Goal: Task Accomplishment & Management: Use online tool/utility

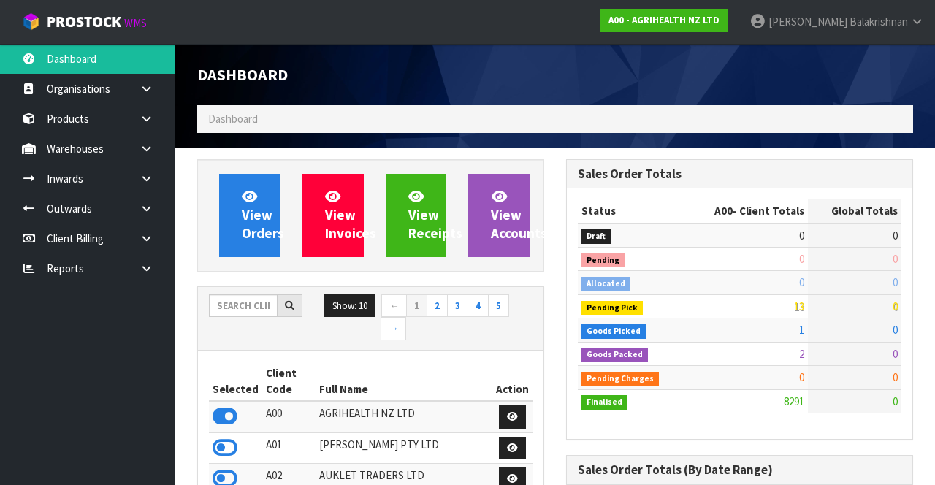
scroll to position [1178, 368]
click at [148, 180] on icon at bounding box center [146, 178] width 14 height 11
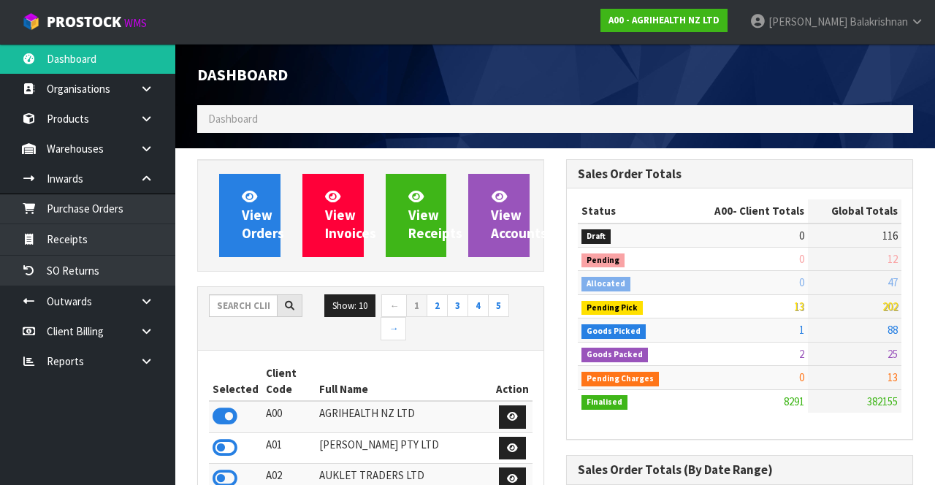
click at [156, 172] on link at bounding box center [152, 179] width 47 height 30
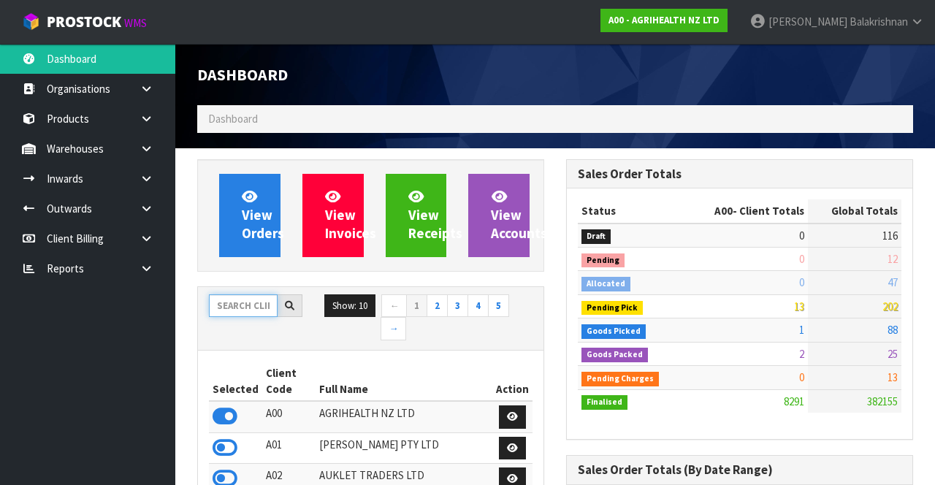
click at [241, 299] on input "text" at bounding box center [243, 305] width 69 height 23
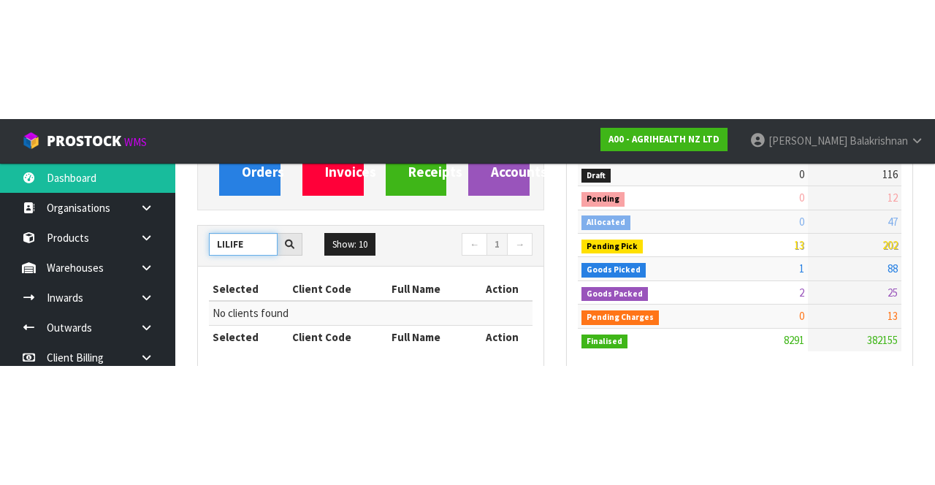
scroll to position [180, 0]
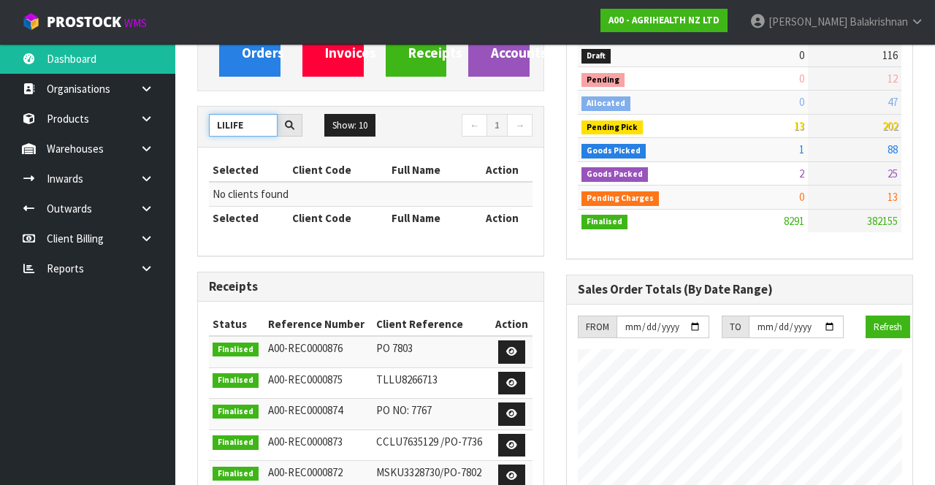
click at [241, 126] on input "LILIFE" at bounding box center [243, 125] width 69 height 23
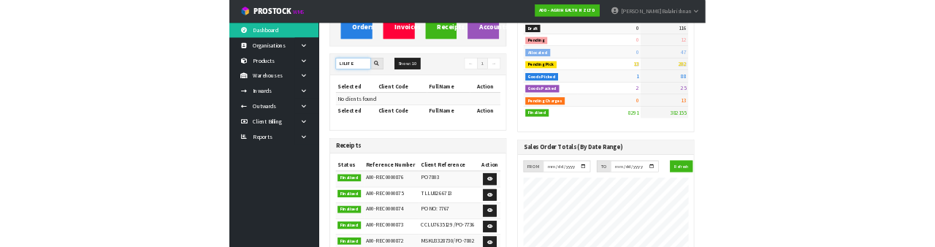
scroll to position [172, 0]
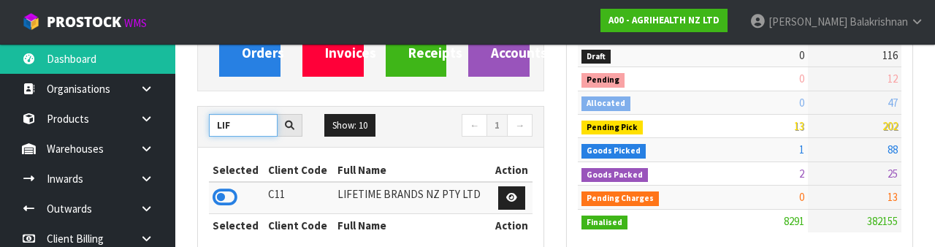
type input "LIF"
click at [216, 186] on icon at bounding box center [224, 197] width 25 height 22
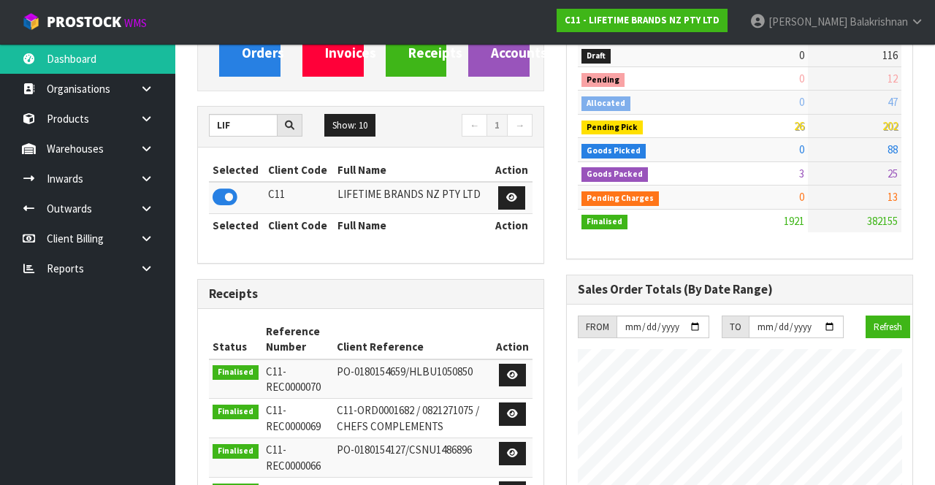
scroll to position [1287, 368]
click at [147, 174] on icon at bounding box center [146, 178] width 14 height 11
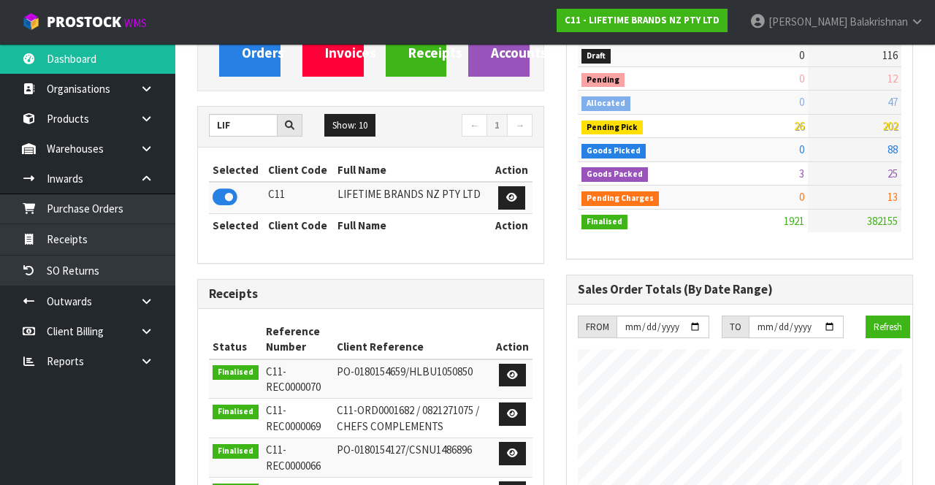
click at [149, 180] on icon at bounding box center [146, 178] width 14 height 11
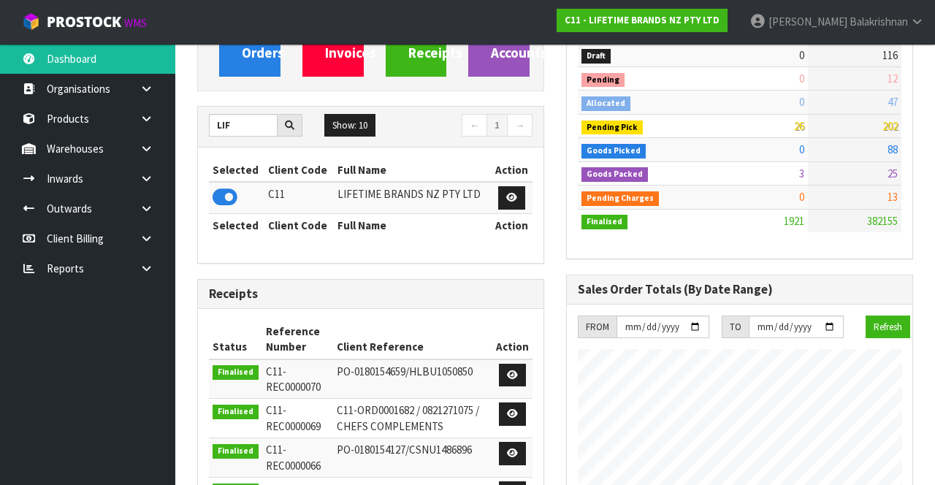
click at [156, 147] on link at bounding box center [152, 149] width 47 height 30
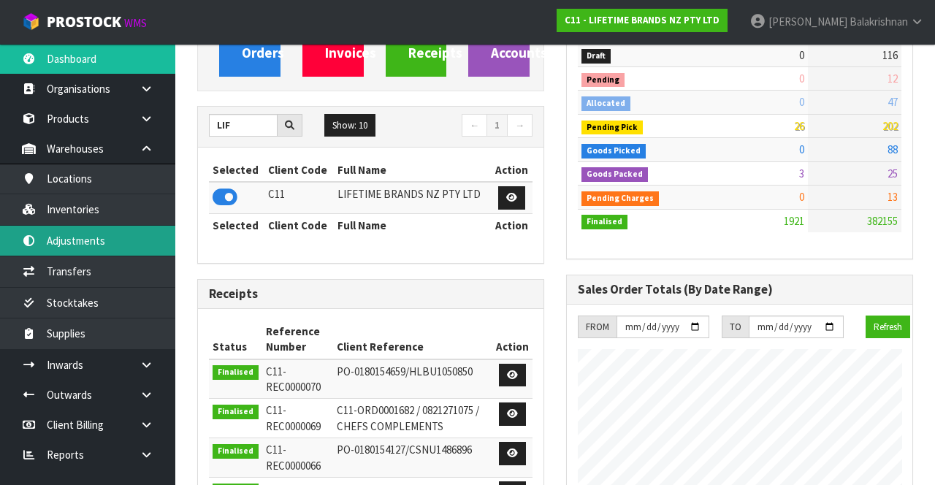
click at [118, 236] on link "Adjustments" at bounding box center [87, 241] width 175 height 30
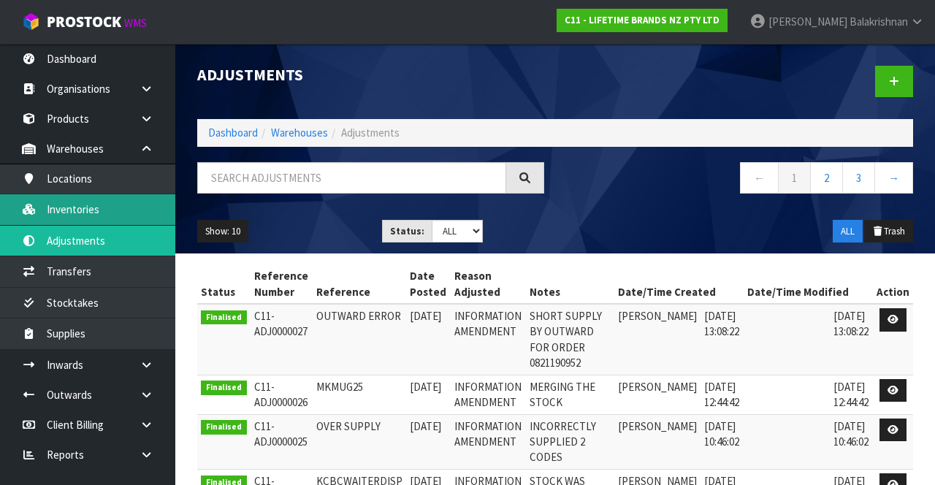
click at [118, 209] on link "Inventories" at bounding box center [87, 209] width 175 height 30
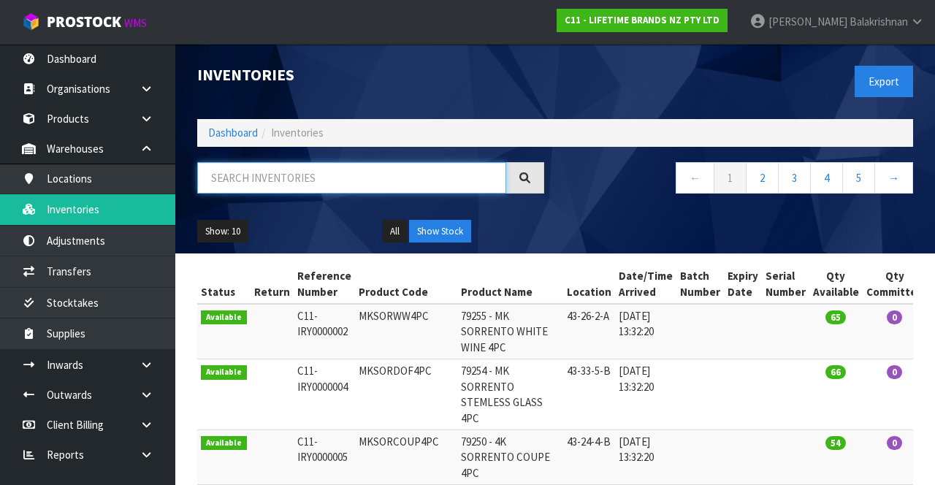
click at [315, 173] on input "text" at bounding box center [351, 177] width 309 height 31
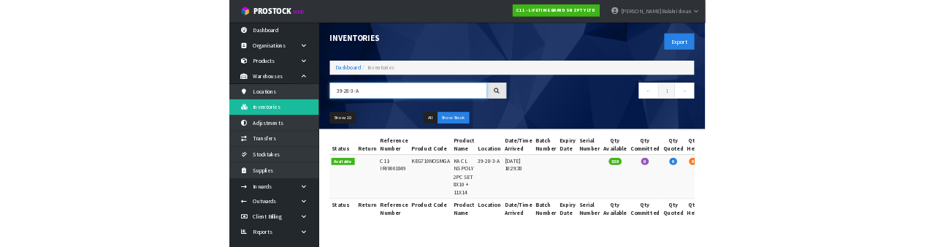
scroll to position [0, 61]
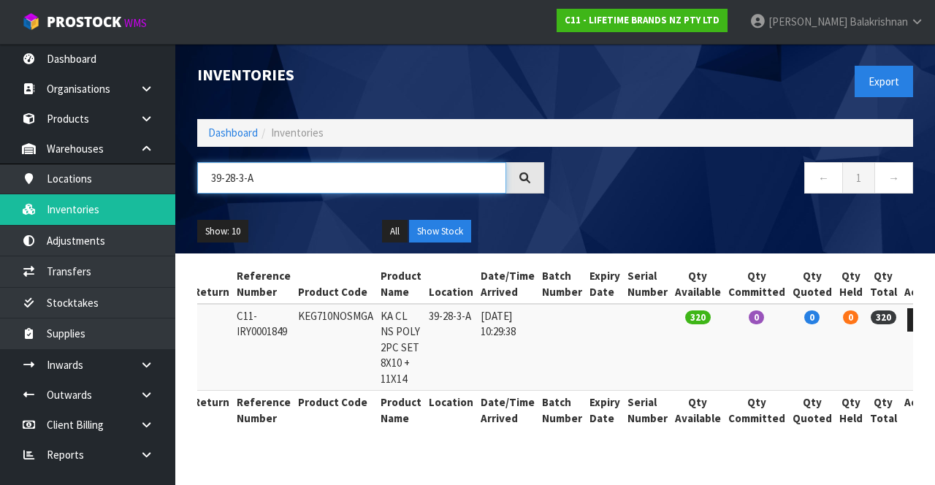
type input "39-28-3-A"
copy td "KEG710NOSMGA"
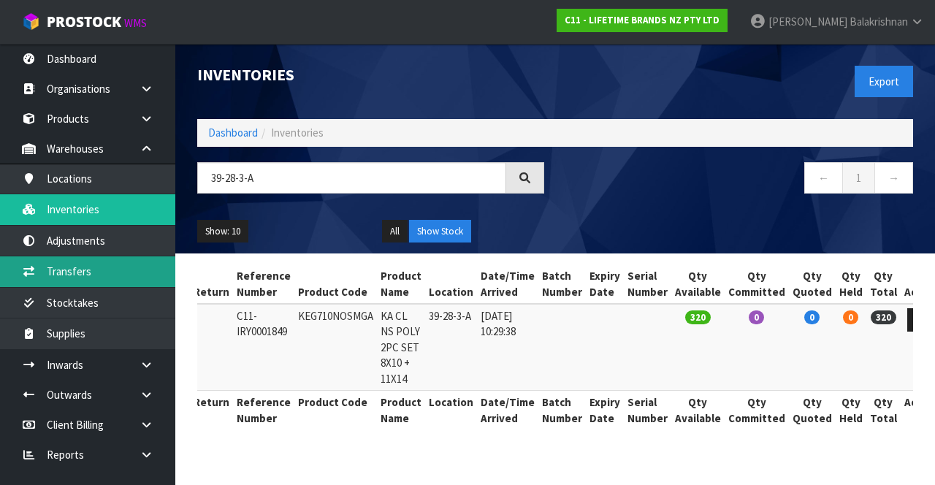
click at [110, 271] on link "Transfers" at bounding box center [87, 271] width 175 height 30
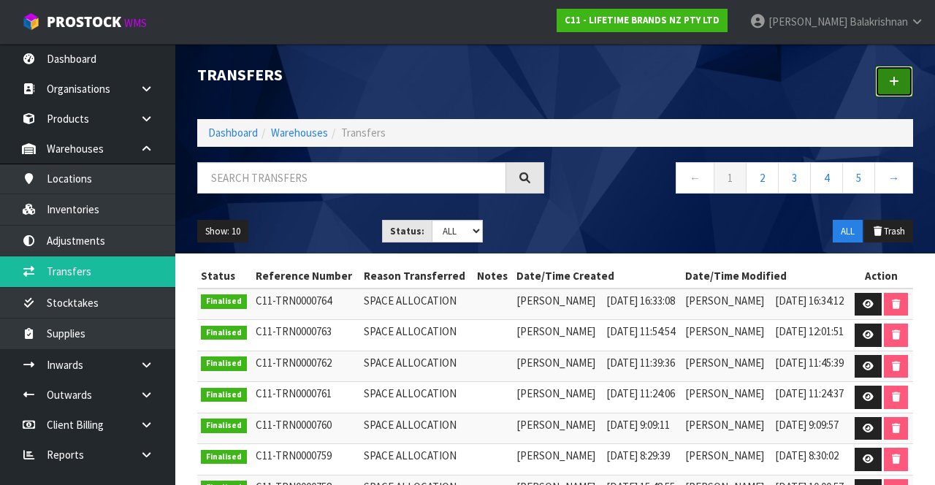
click at [890, 79] on icon at bounding box center [894, 81] width 10 height 11
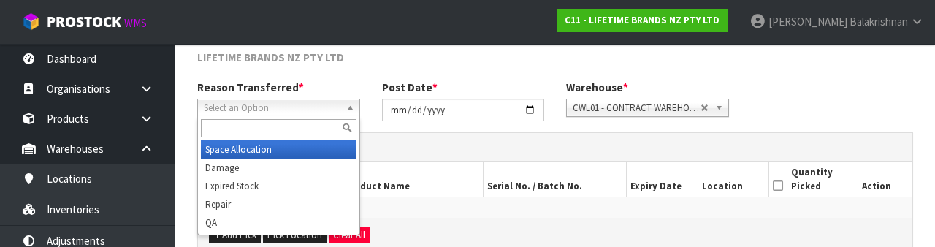
scroll to position [175, 0]
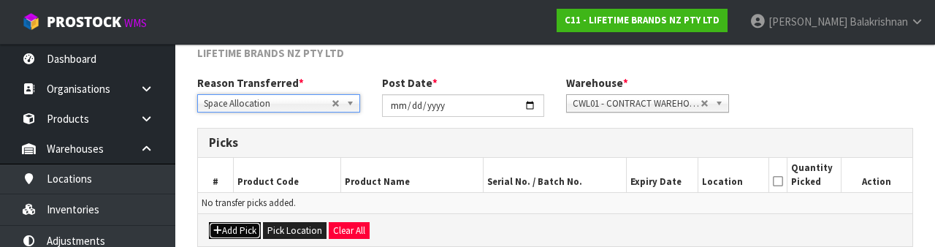
click at [219, 222] on button "Add Pick" at bounding box center [235, 231] width 52 height 18
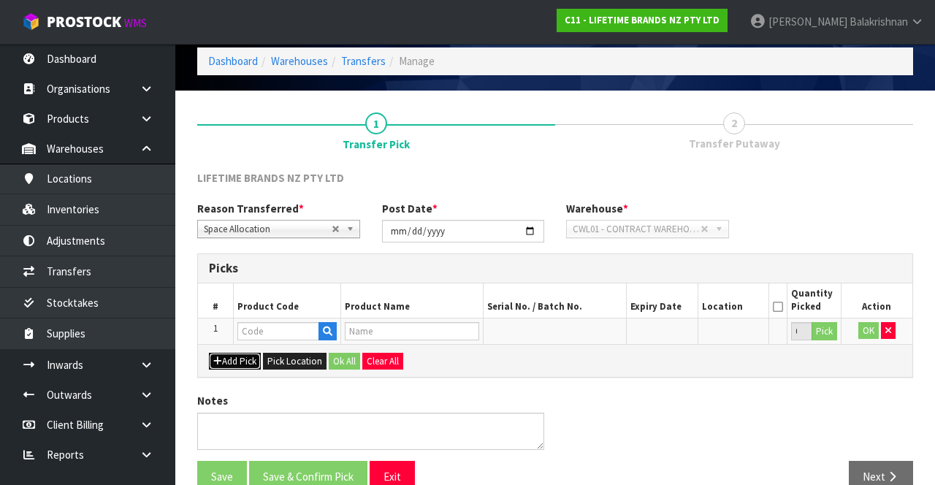
scroll to position [83, 0]
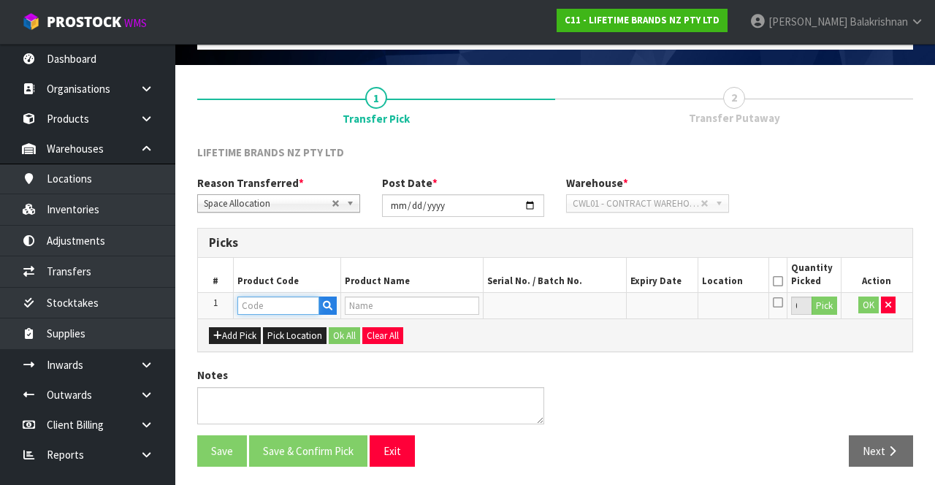
click at [280, 298] on input "text" at bounding box center [278, 305] width 82 height 18
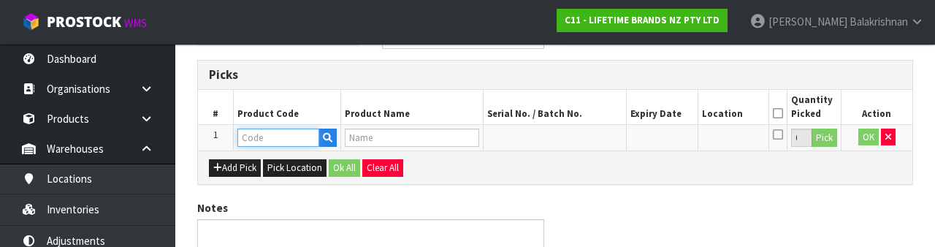
scroll to position [256, 0]
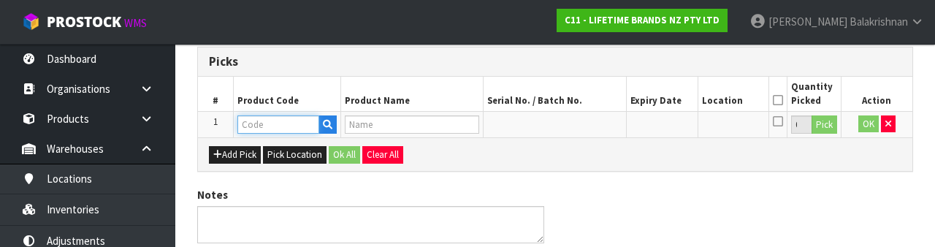
type input "KEG710NOSMGA"
type input "KA CL NS POLY 2PC SET 8X10 + 11X14"
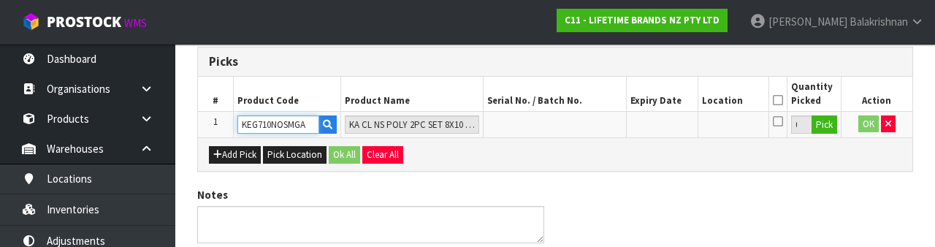
type input "KEG710NOSMGA"
click at [816, 124] on button "Pick" at bounding box center [824, 124] width 26 height 19
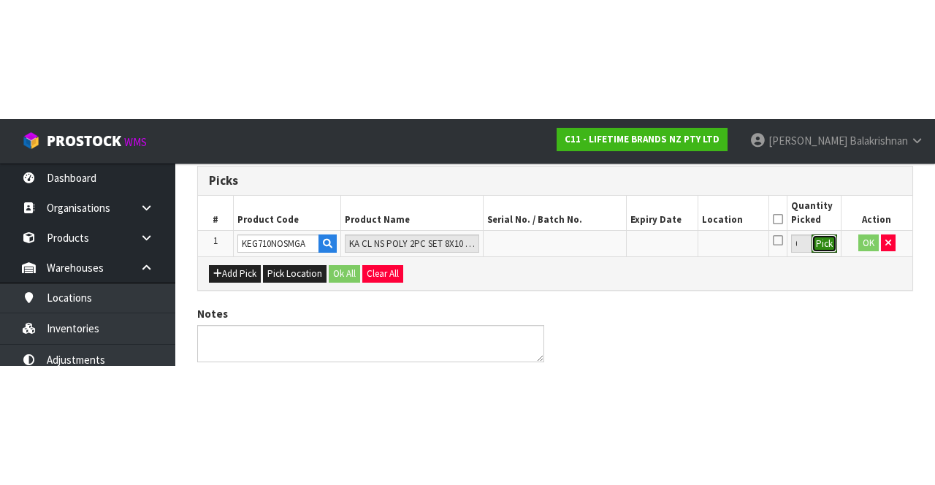
scroll to position [83, 0]
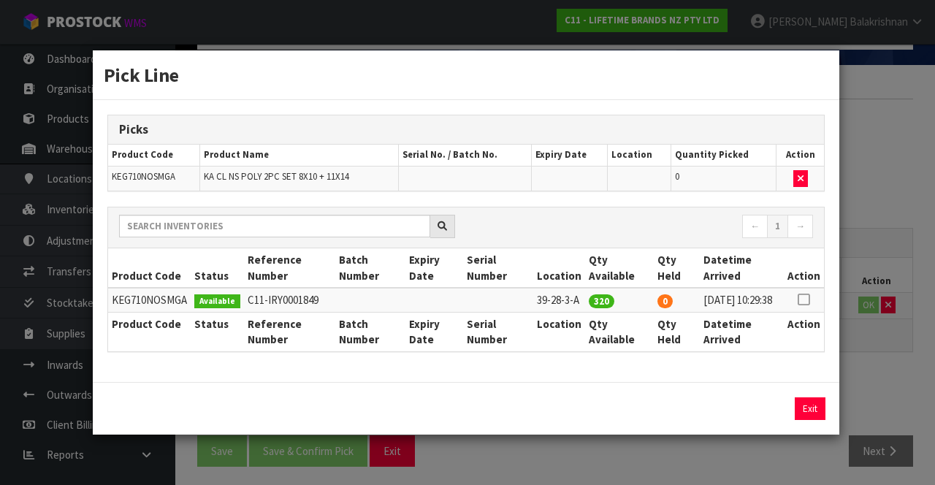
click at [806, 275] on th "Action" at bounding box center [803, 267] width 40 height 39
click at [809, 299] on icon at bounding box center [803, 299] width 12 height 1
click at [766, 415] on button "Assign Pick" at bounding box center [760, 408] width 60 height 23
type input "320"
click at [808, 412] on button "Exit" at bounding box center [809, 408] width 31 height 23
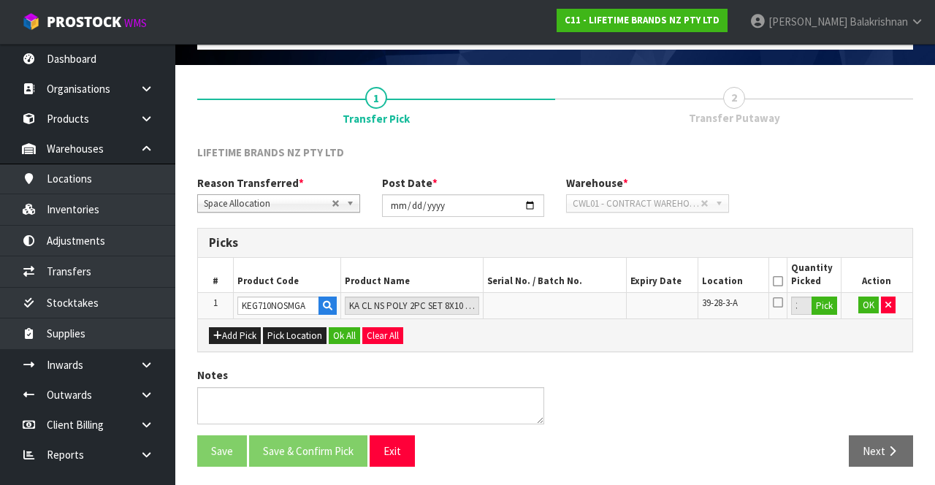
click at [778, 281] on icon at bounding box center [778, 281] width 10 height 1
click at [858, 303] on button "OK" at bounding box center [868, 305] width 20 height 18
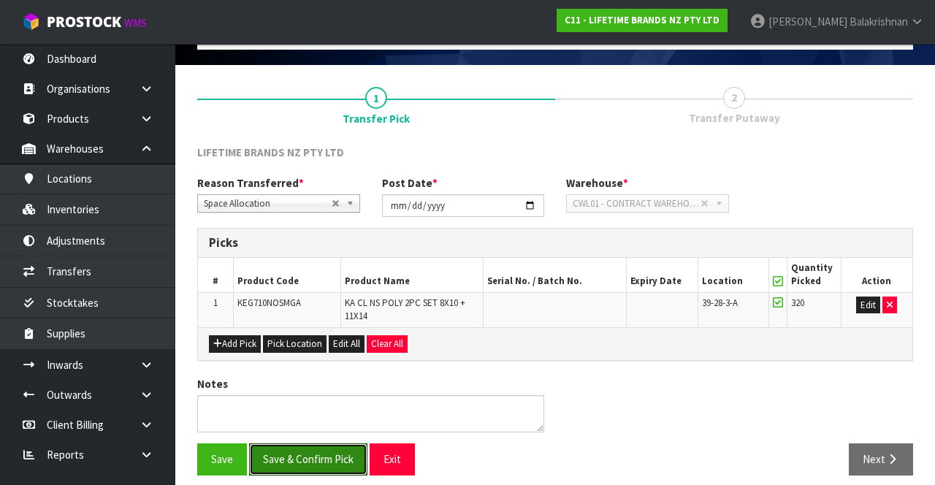
click at [294, 444] on button "Save & Confirm Pick" at bounding box center [308, 458] width 118 height 31
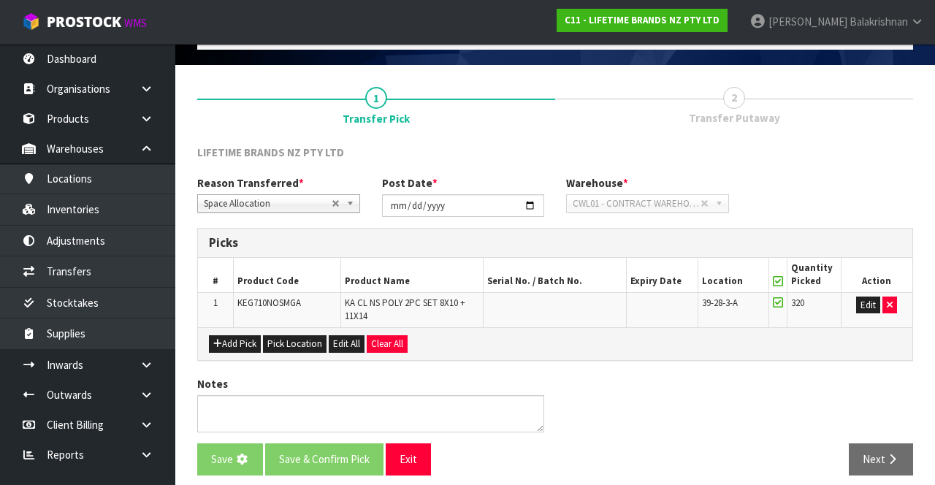
scroll to position [0, 0]
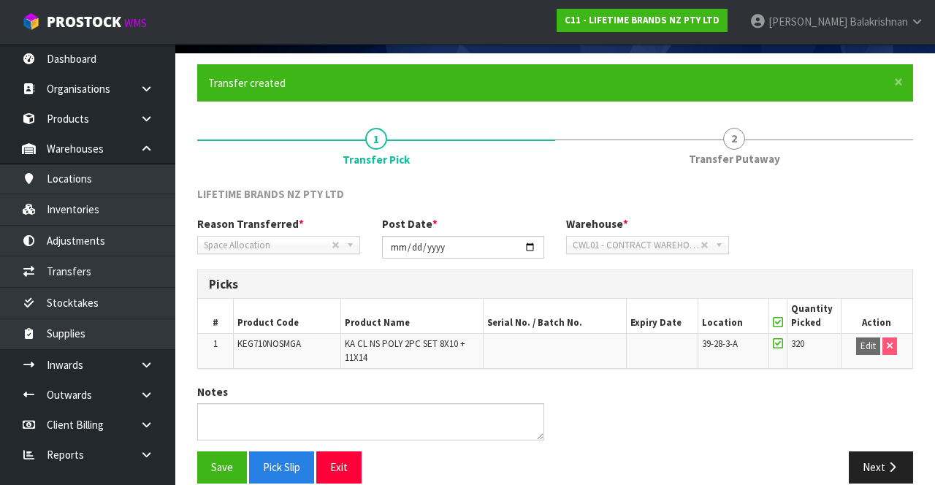
scroll to position [113, 0]
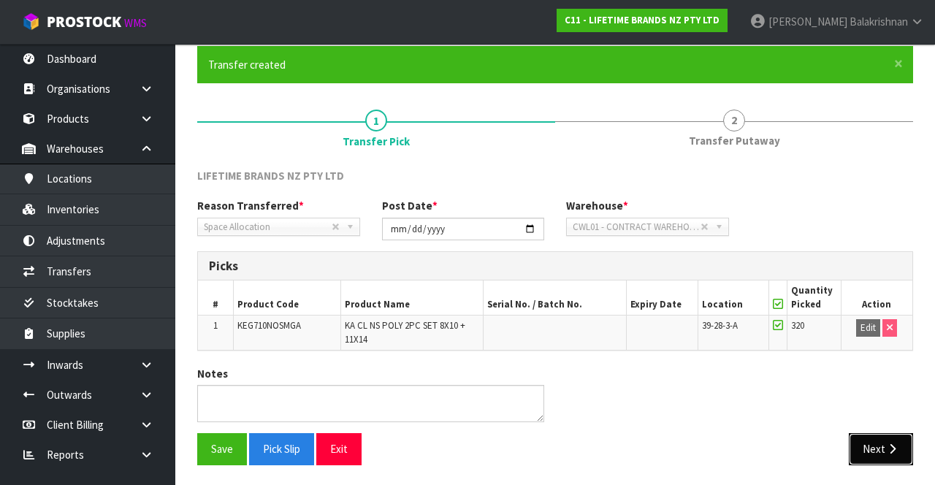
click at [876, 445] on button "Next" at bounding box center [880, 448] width 64 height 31
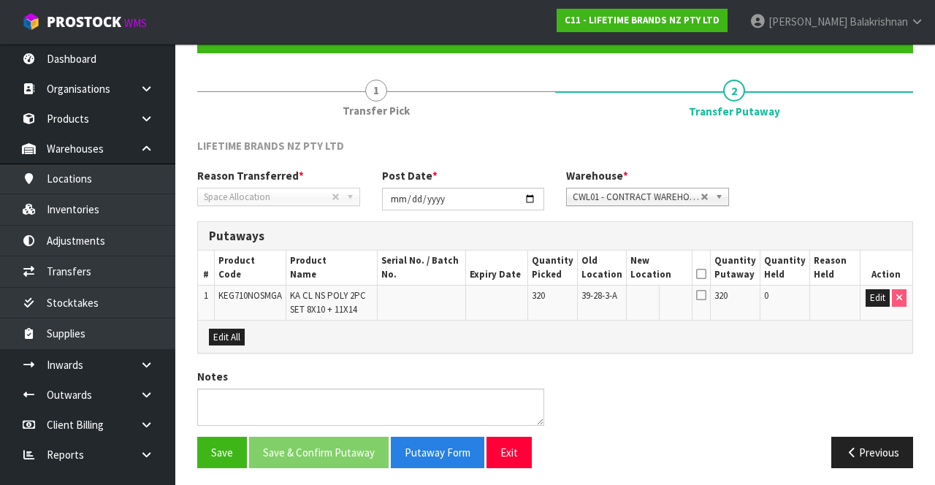
scroll to position [145, 0]
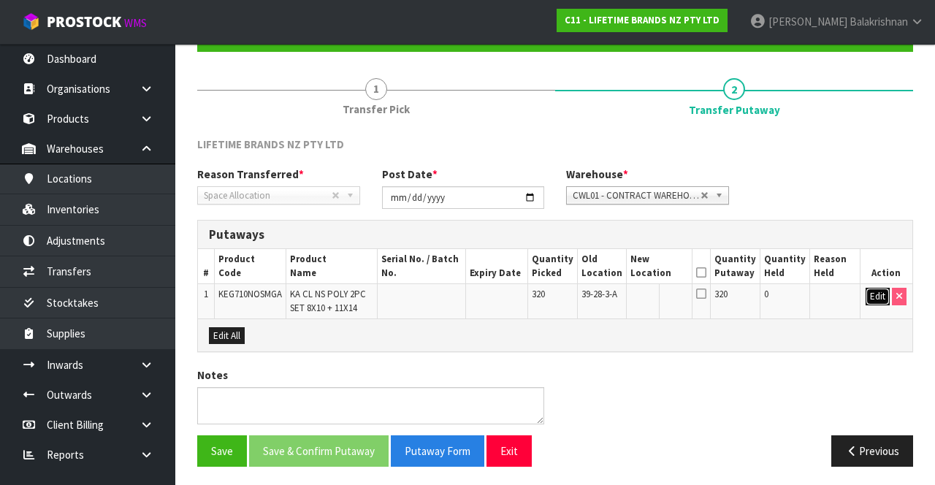
click at [877, 295] on button "Edit" at bounding box center [877, 297] width 24 height 18
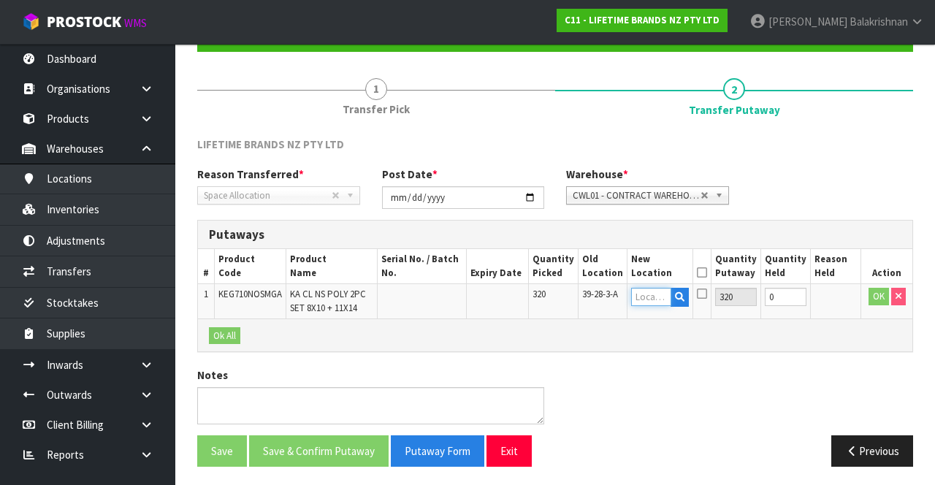
click at [668, 298] on input "text" at bounding box center [651, 297] width 40 height 18
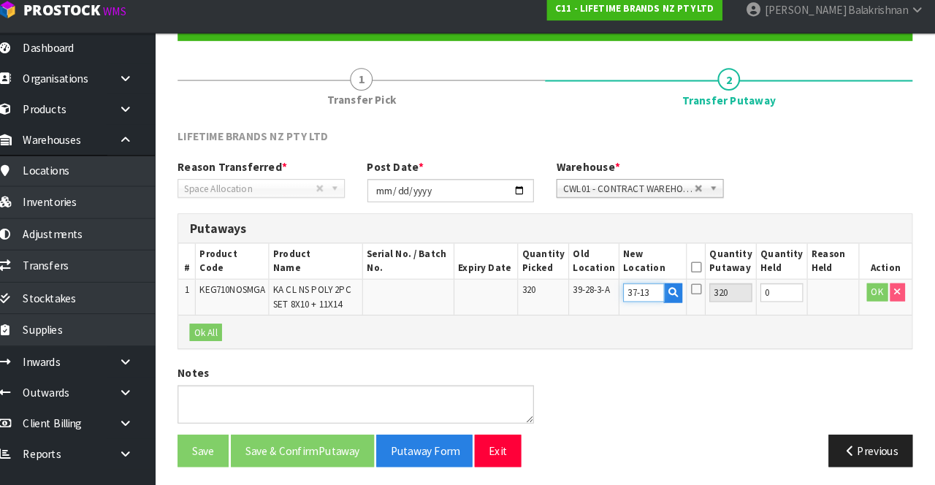
scroll to position [147, 0]
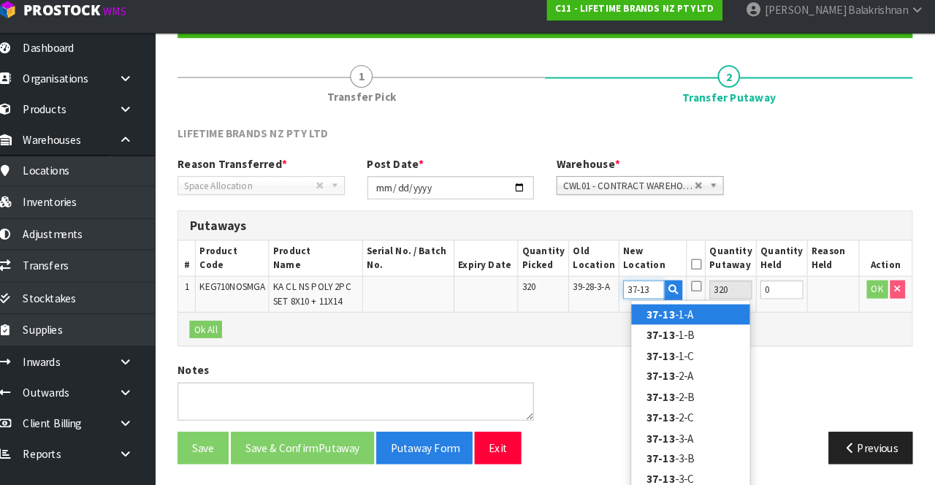
click at [671, 289] on input "37-13" at bounding box center [651, 294] width 40 height 18
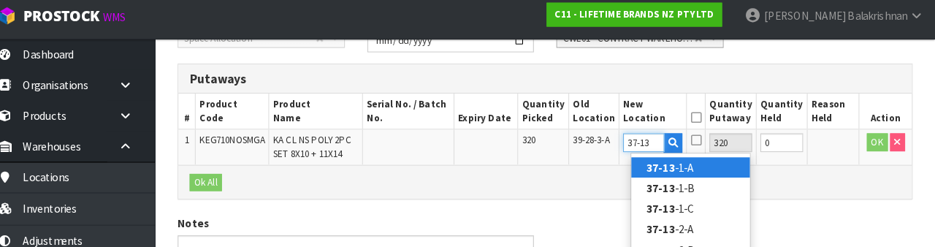
scroll to position [305, 0]
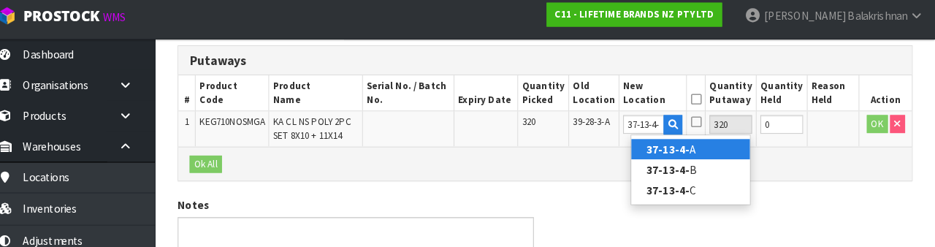
click at [701, 152] on link "37-13-4- A" at bounding box center [696, 152] width 115 height 20
type input "37-13-4-A"
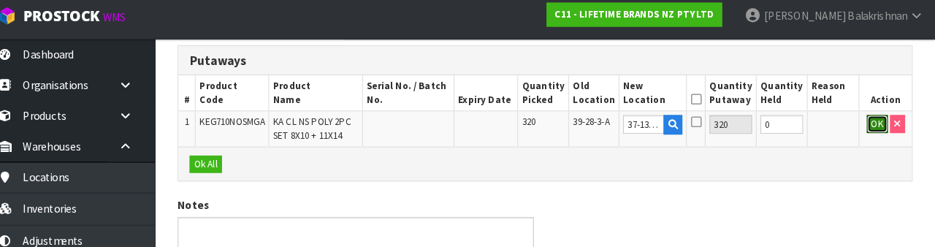
click at [870, 123] on button "OK" at bounding box center [878, 127] width 20 height 18
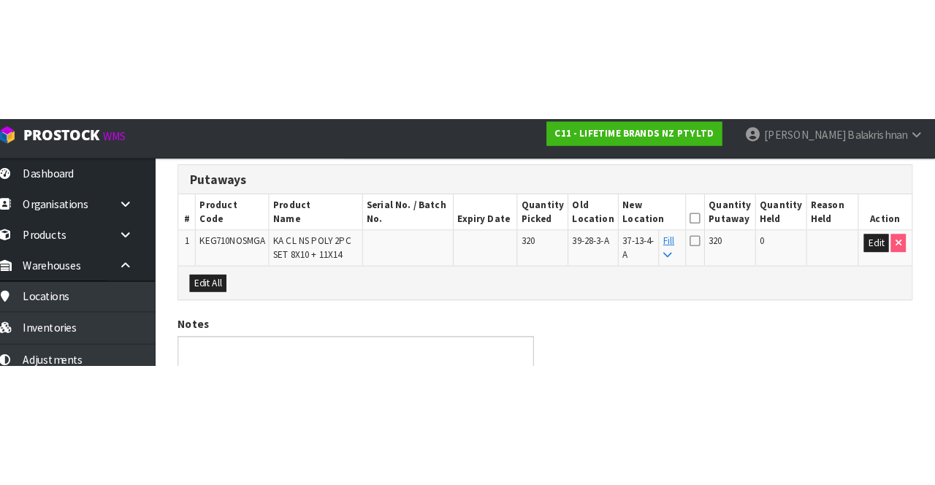
scroll to position [145, 0]
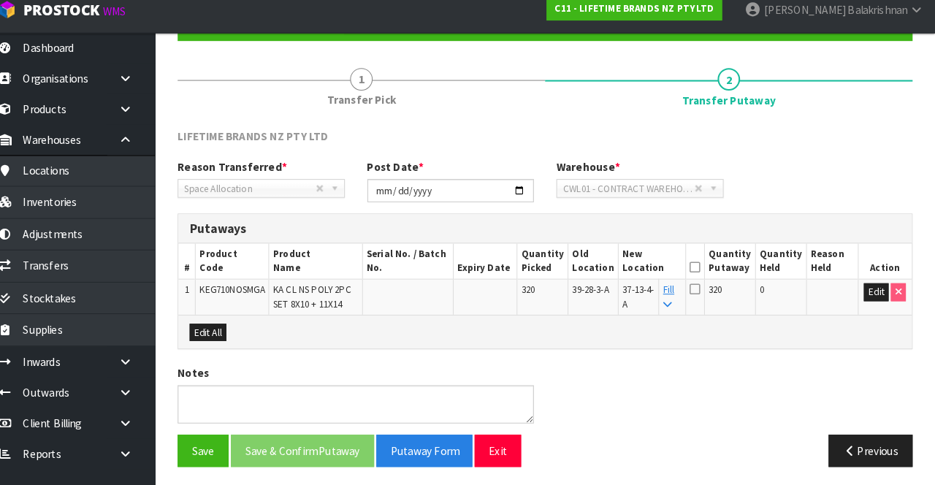
click at [706, 272] on icon at bounding box center [701, 272] width 10 height 1
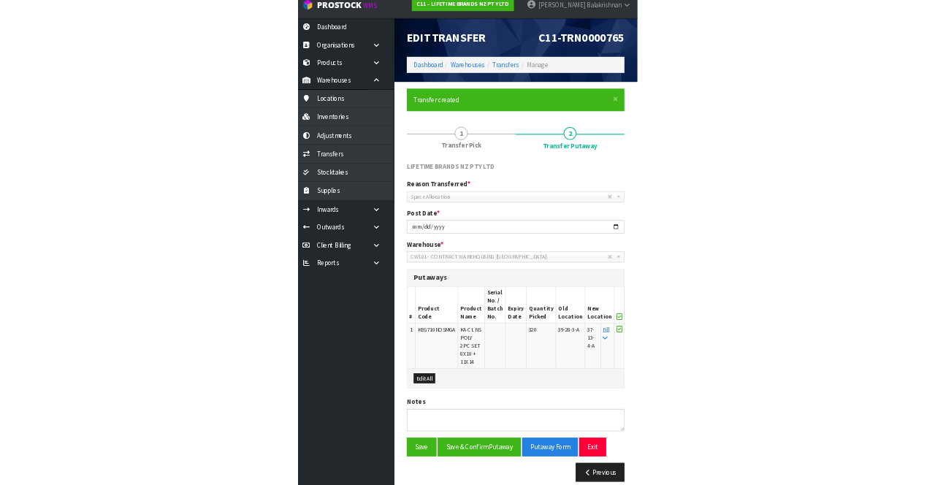
scroll to position [5, 0]
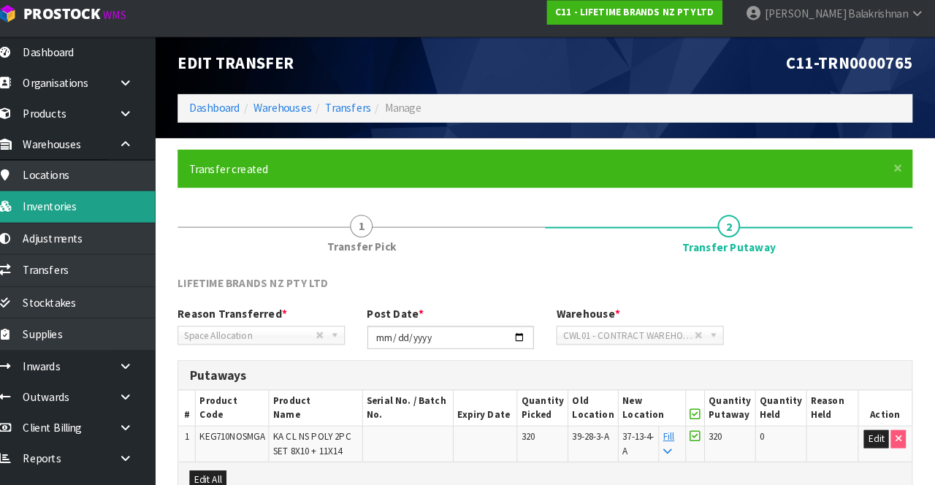
click at [67, 215] on link "Inventories" at bounding box center [87, 209] width 175 height 30
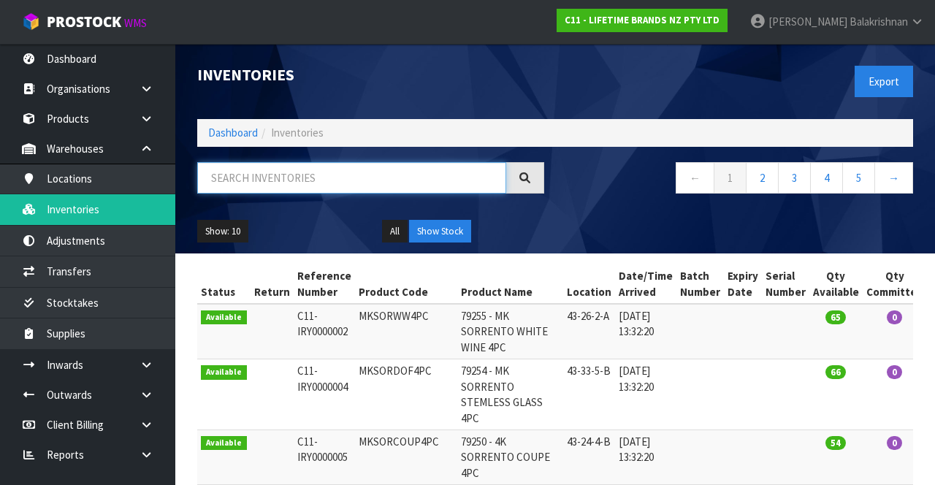
click at [400, 175] on input "text" at bounding box center [351, 177] width 309 height 31
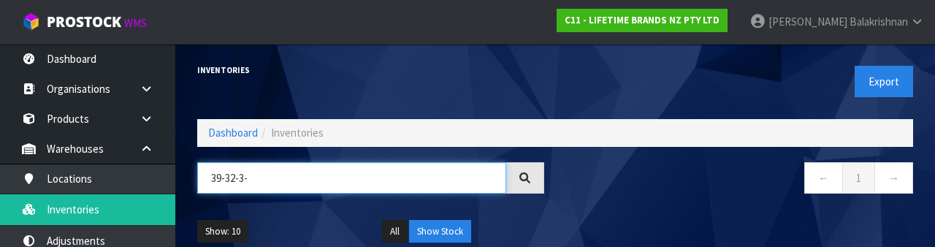
type input "39-32-3-A"
